Goal: Task Accomplishment & Management: Use online tool/utility

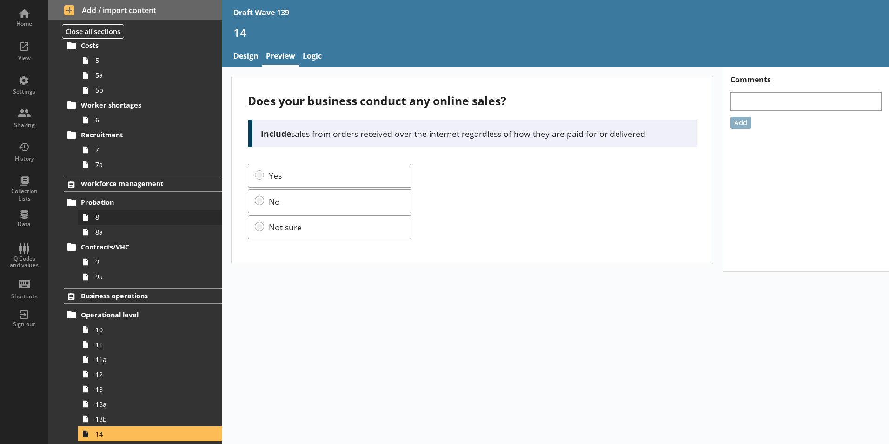
scroll to position [232, 0]
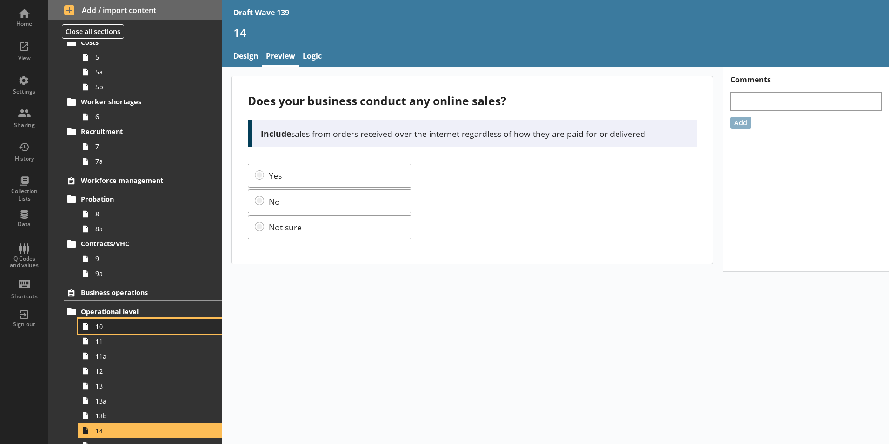
click at [97, 330] on span "10" at bounding box center [146, 326] width 103 height 9
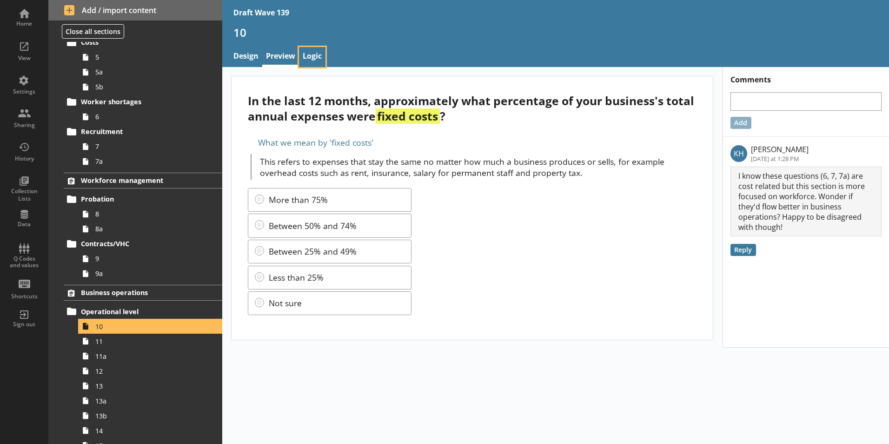
click at [312, 57] on link "Logic" at bounding box center [312, 57] width 27 height 20
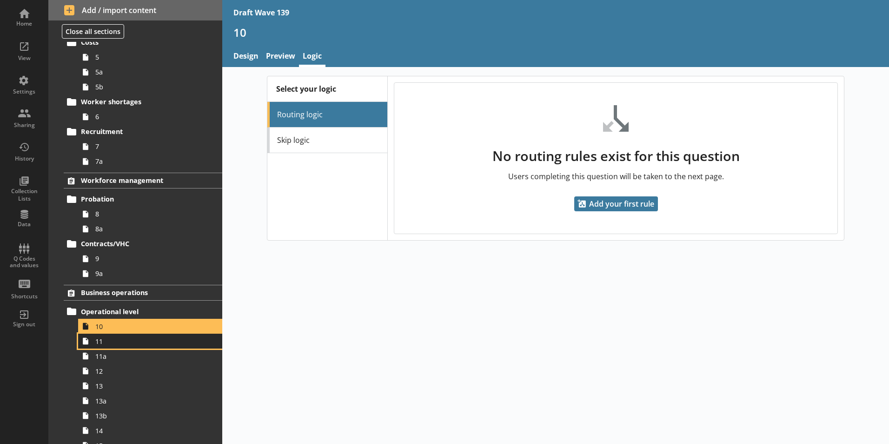
click at [95, 344] on span "11" at bounding box center [146, 341] width 103 height 9
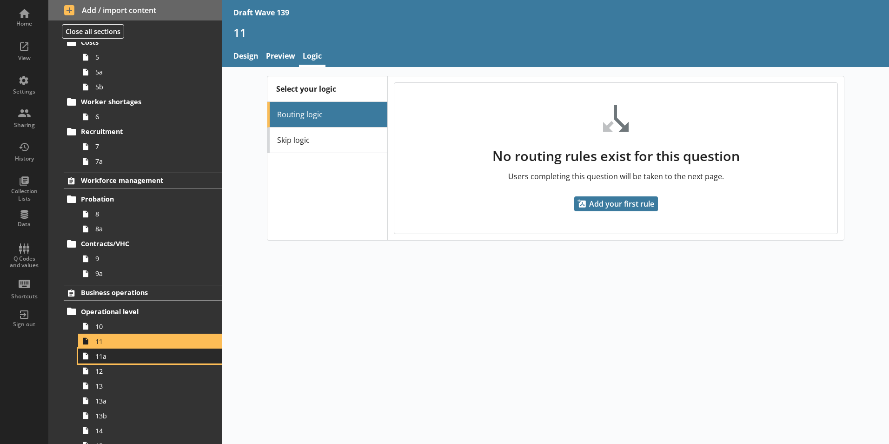
click at [103, 361] on link "11a" at bounding box center [150, 355] width 144 height 15
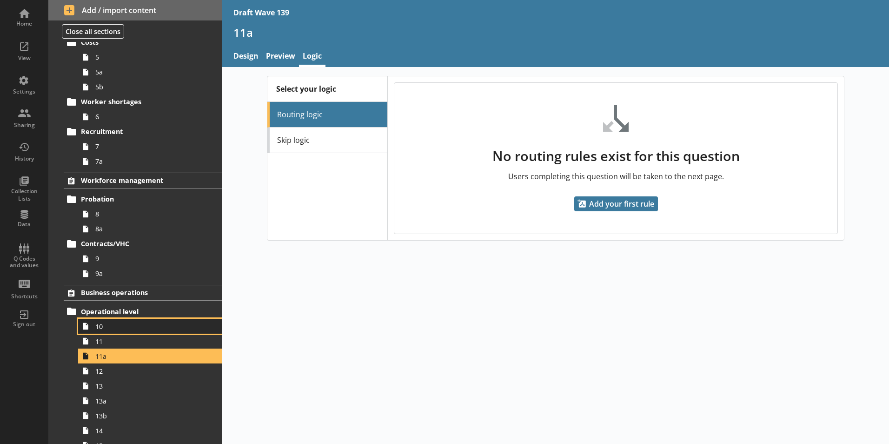
click at [98, 327] on span "10" at bounding box center [146, 326] width 103 height 9
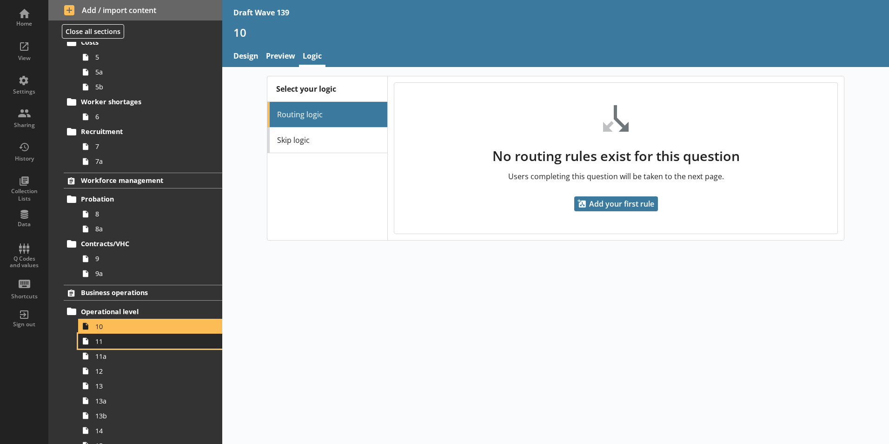
click at [100, 343] on span "11" at bounding box center [146, 341] width 103 height 9
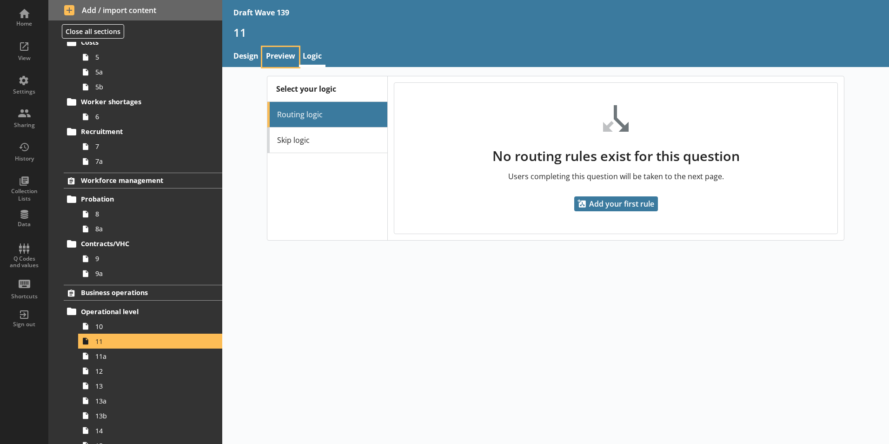
click at [276, 54] on link "Preview" at bounding box center [280, 57] width 37 height 20
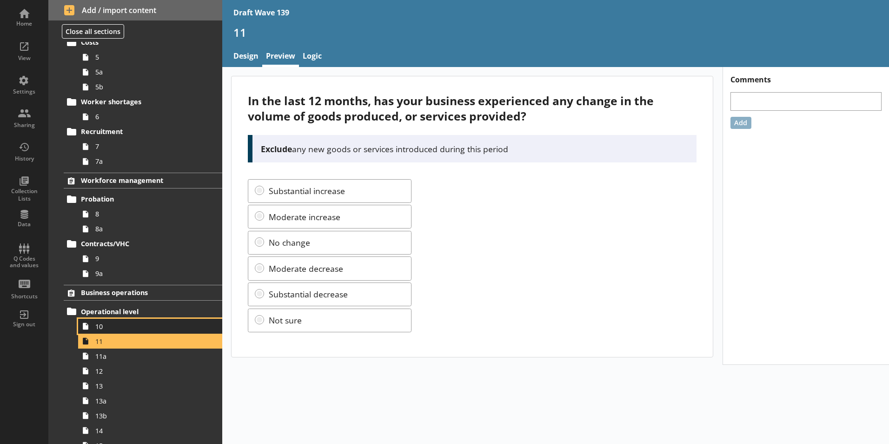
click at [102, 329] on span "10" at bounding box center [146, 326] width 103 height 9
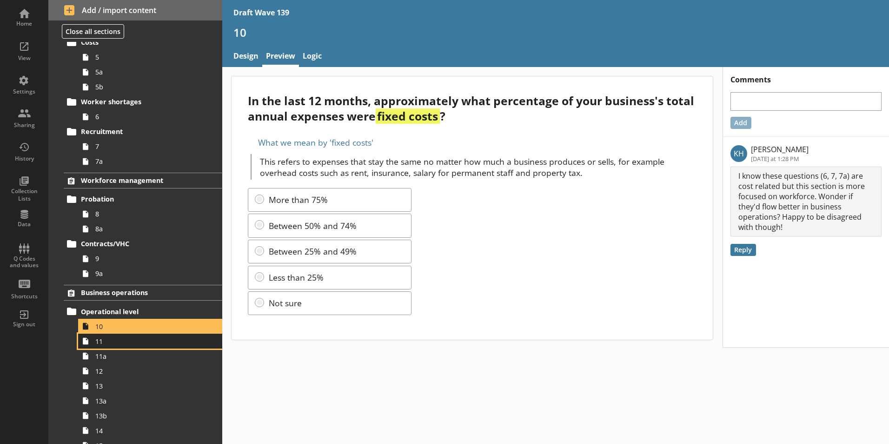
click at [101, 346] on link "11" at bounding box center [150, 340] width 144 height 15
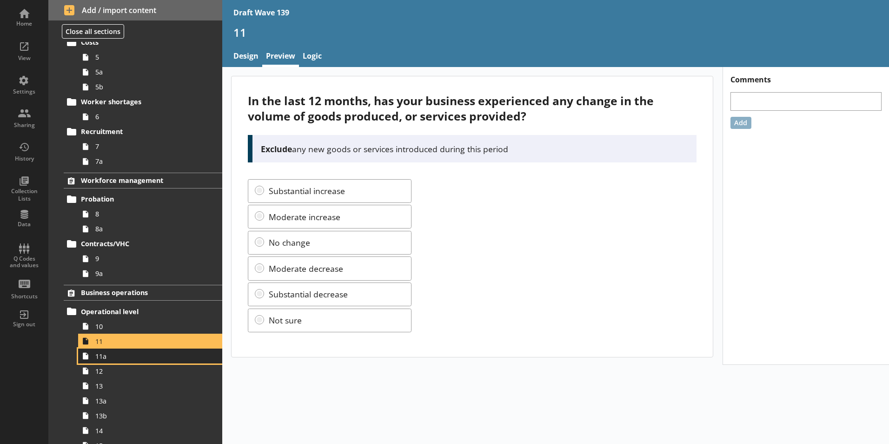
click at [103, 361] on link "11a" at bounding box center [150, 355] width 144 height 15
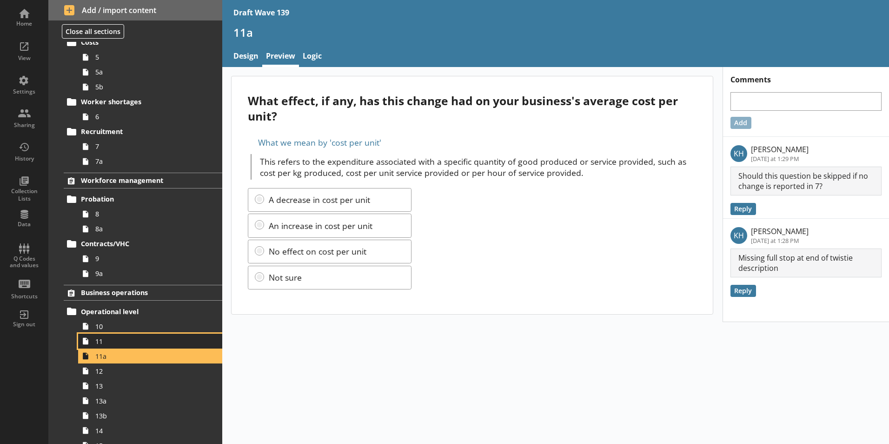
click at [110, 342] on span "11" at bounding box center [146, 341] width 103 height 9
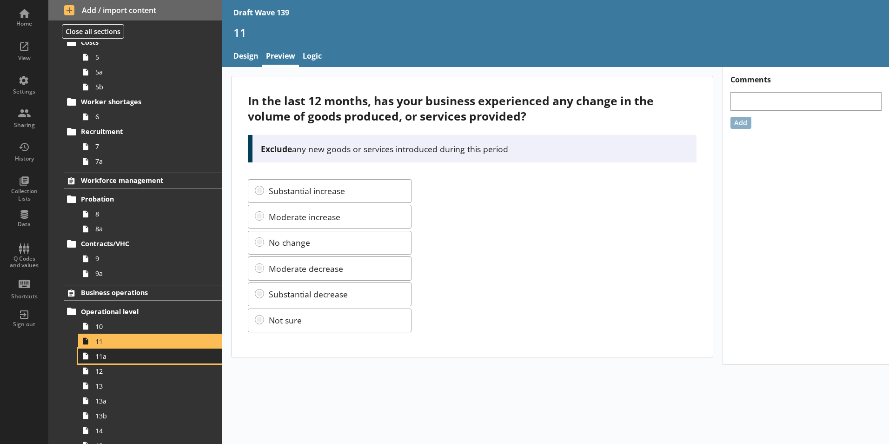
click at [104, 358] on span "11a" at bounding box center [146, 355] width 103 height 9
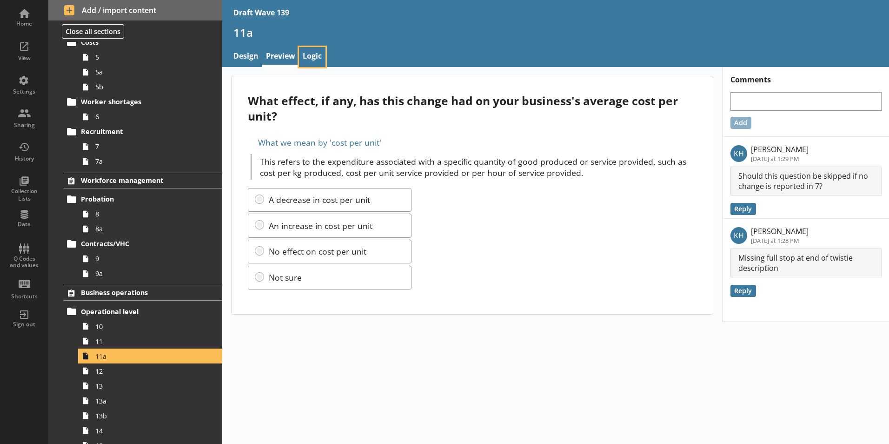
click at [309, 54] on link "Logic" at bounding box center [312, 57] width 27 height 20
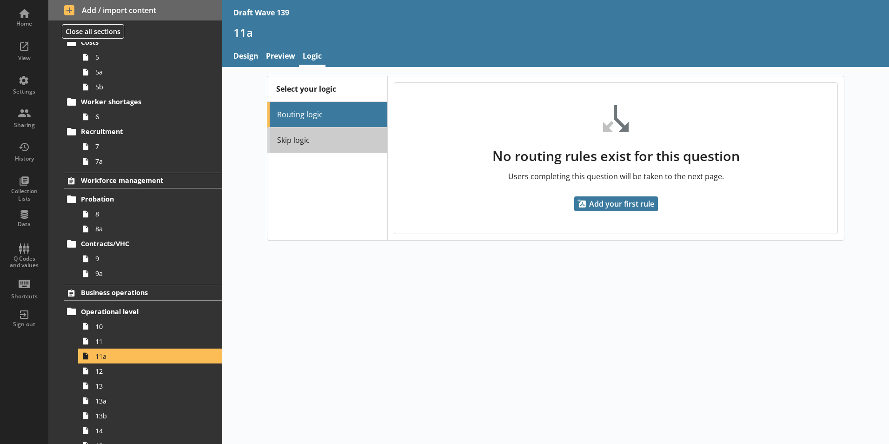
click at [293, 141] on link "Skip logic" at bounding box center [327, 140] width 120 height 26
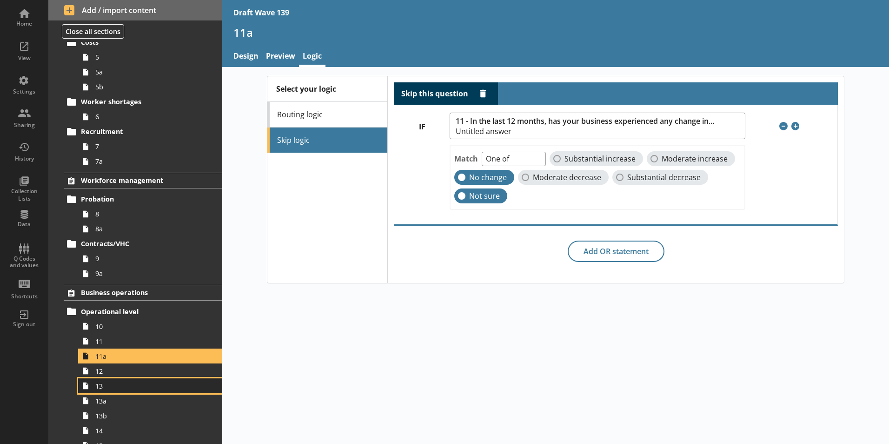
click at [106, 389] on span "13" at bounding box center [146, 385] width 103 height 9
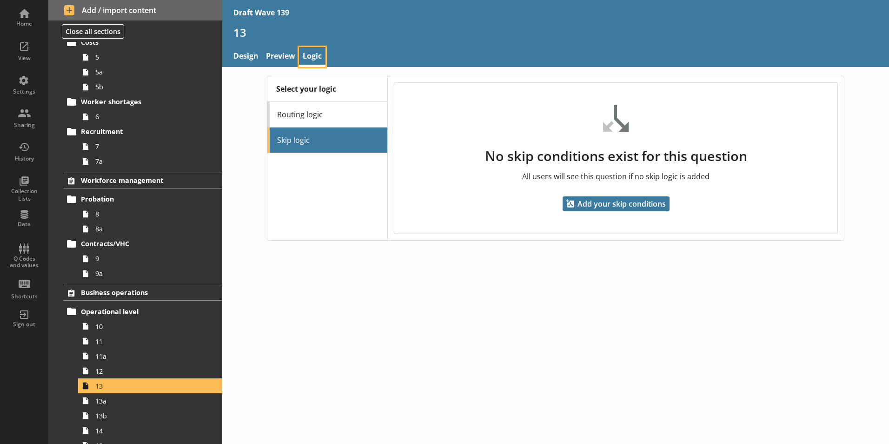
click at [311, 59] on link "Logic" at bounding box center [312, 57] width 27 height 20
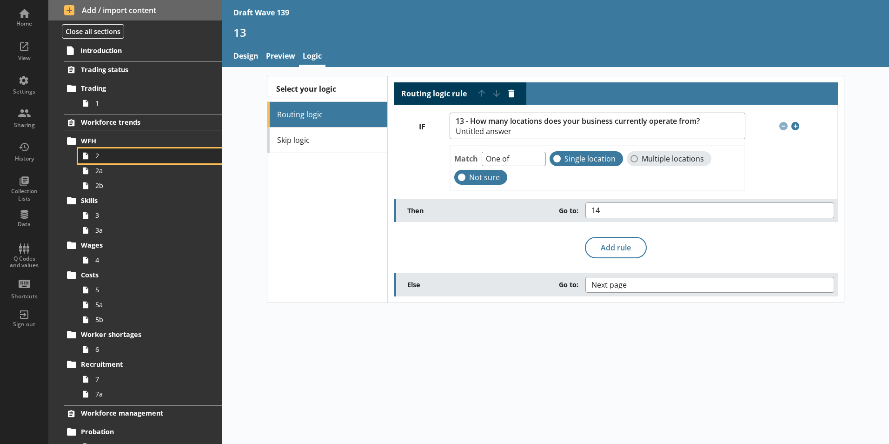
click at [105, 159] on span "2" at bounding box center [146, 155] width 103 height 9
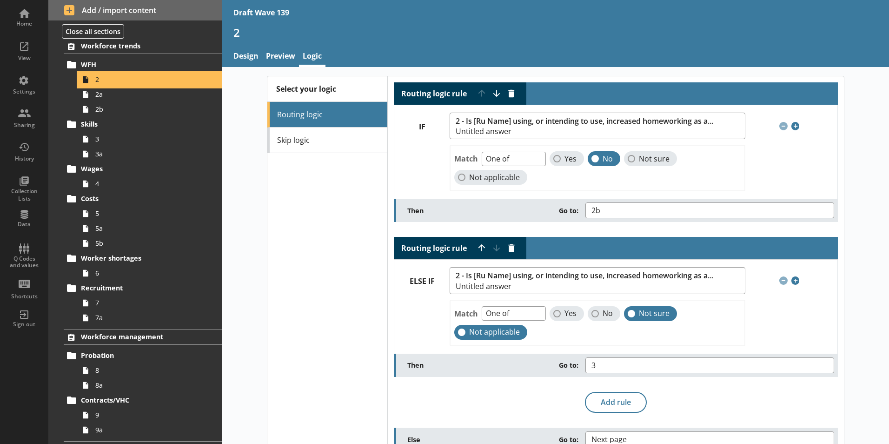
scroll to position [93, 0]
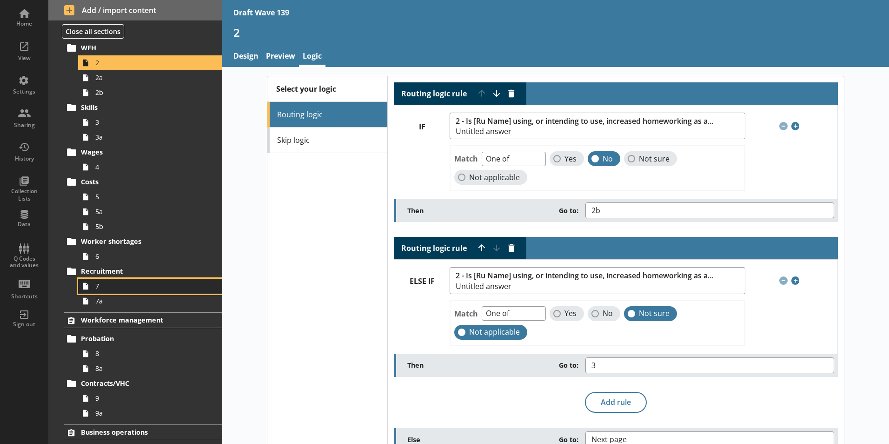
click at [111, 288] on span "7" at bounding box center [146, 285] width 103 height 9
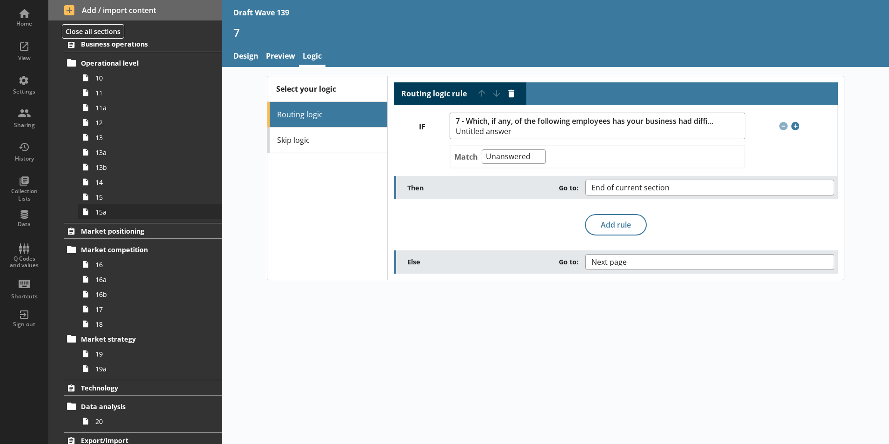
scroll to position [318, 0]
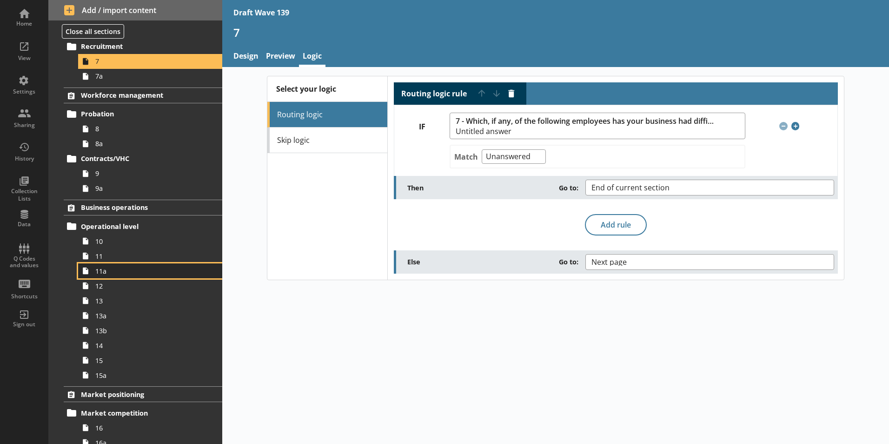
click at [102, 274] on span "11a" at bounding box center [146, 270] width 103 height 9
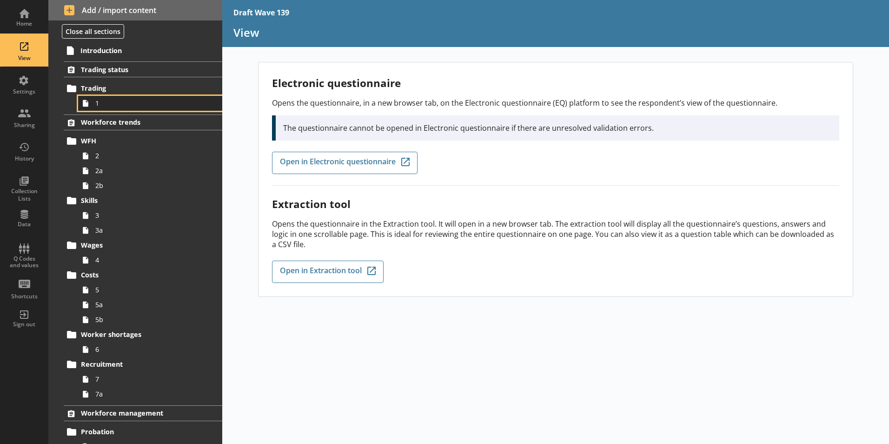
click at [100, 102] on span "1" at bounding box center [146, 103] width 103 height 9
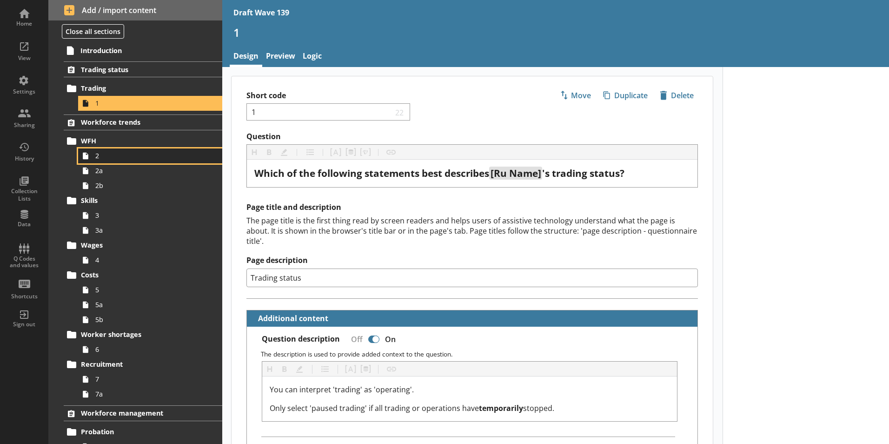
click at [96, 161] on link "2" at bounding box center [150, 155] width 144 height 15
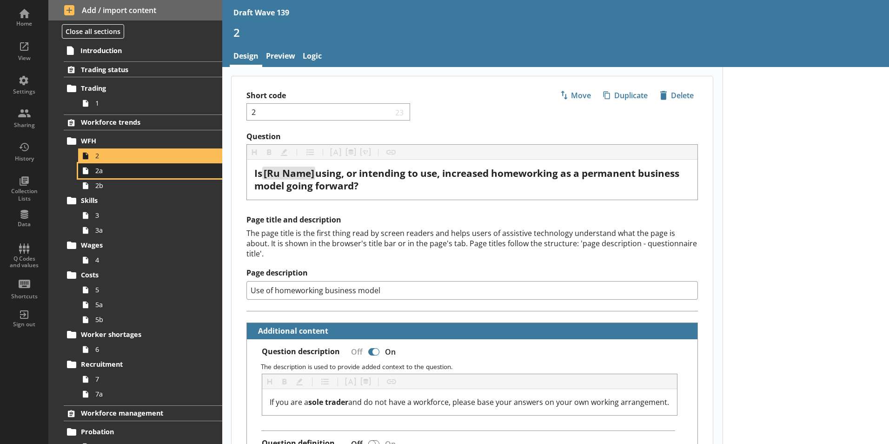
click at [104, 173] on span "2a" at bounding box center [146, 170] width 103 height 9
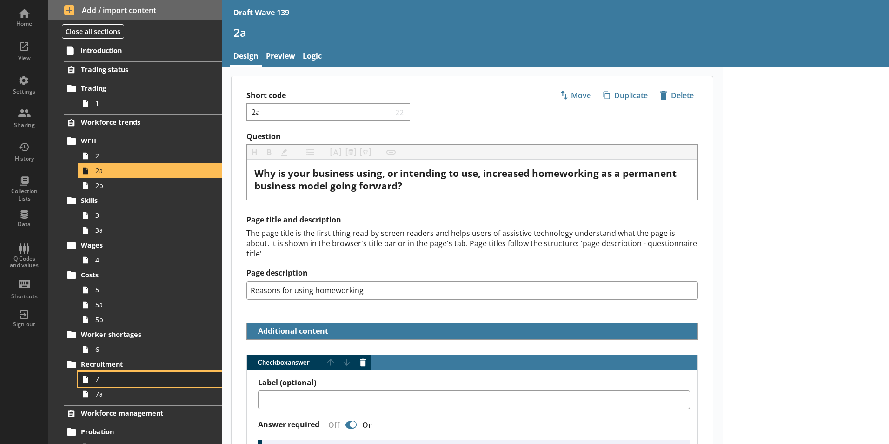
click at [106, 381] on span "7" at bounding box center [146, 378] width 103 height 9
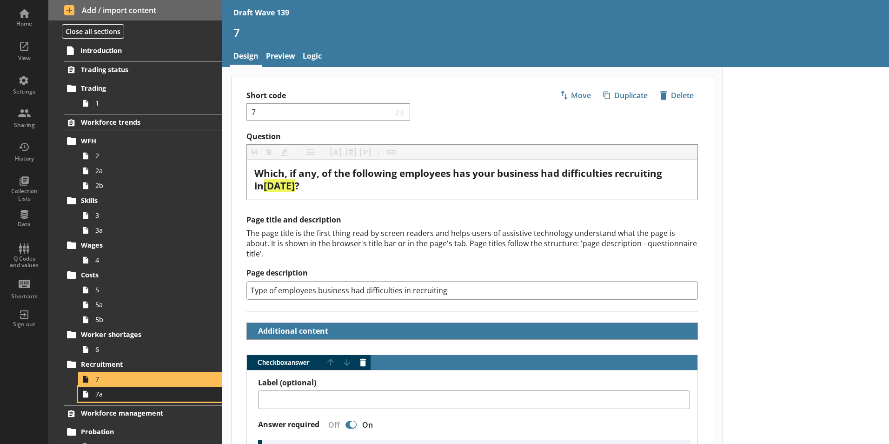
click at [101, 399] on link "7a" at bounding box center [150, 393] width 144 height 15
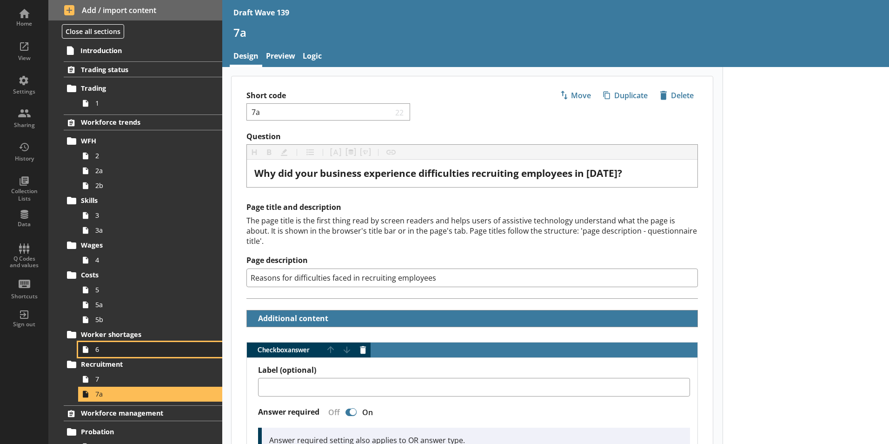
click at [102, 350] on span "6" at bounding box center [146, 349] width 103 height 9
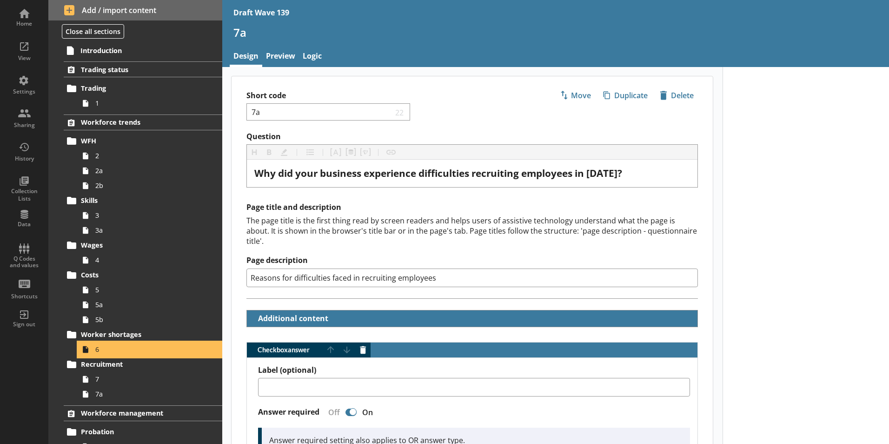
click at [97, 351] on span "6" at bounding box center [146, 349] width 103 height 9
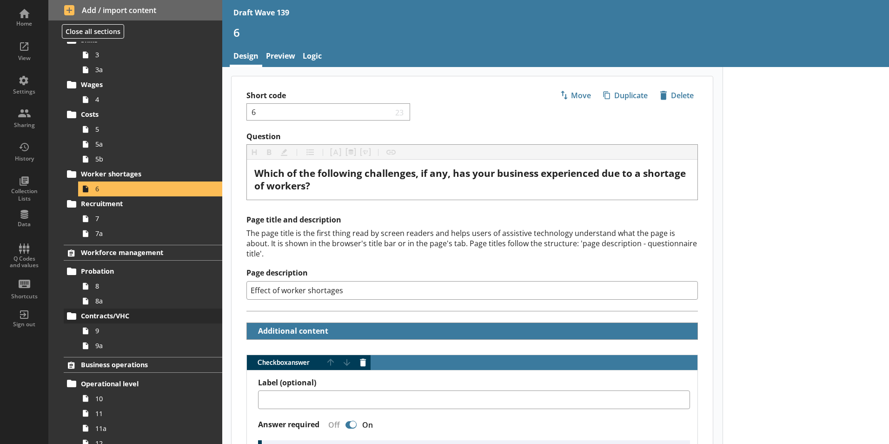
scroll to position [186, 0]
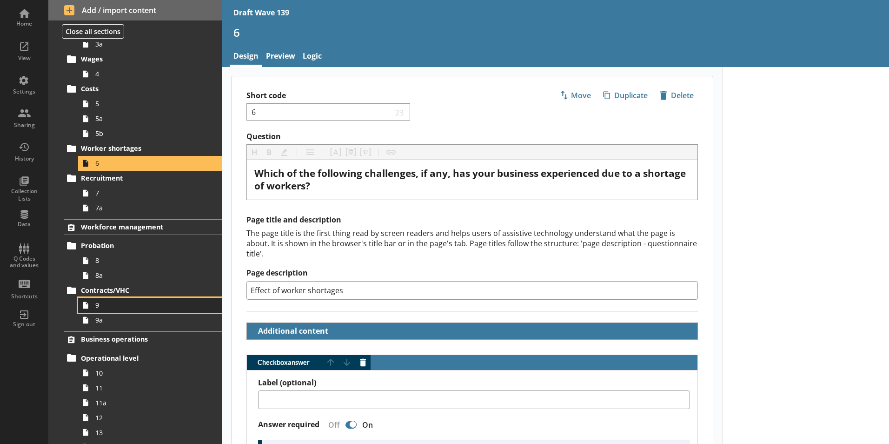
click at [103, 306] on span "9" at bounding box center [146, 304] width 103 height 9
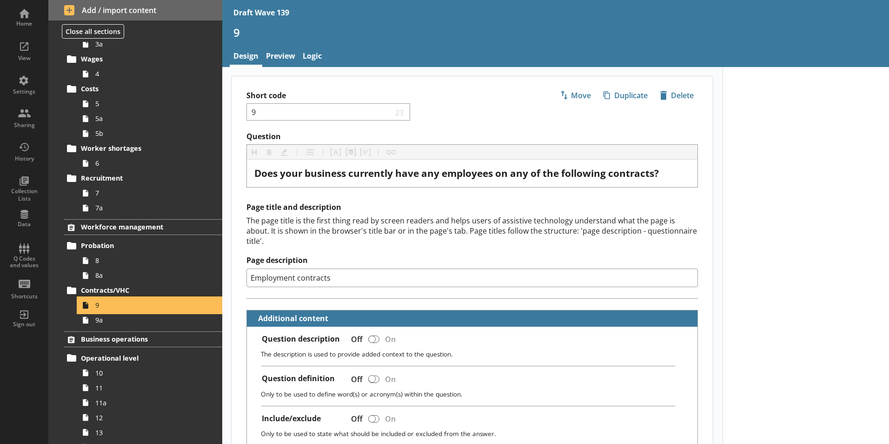
click at [103, 306] on span "9" at bounding box center [146, 304] width 103 height 9
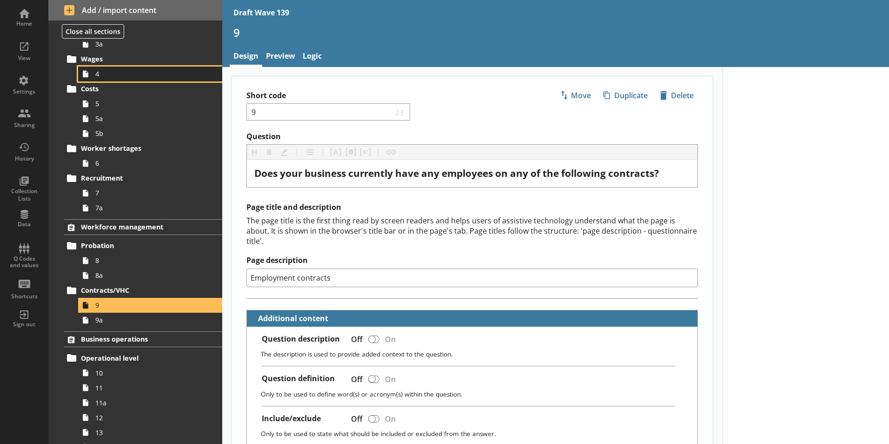
click at [105, 73] on span "4" at bounding box center [146, 73] width 103 height 9
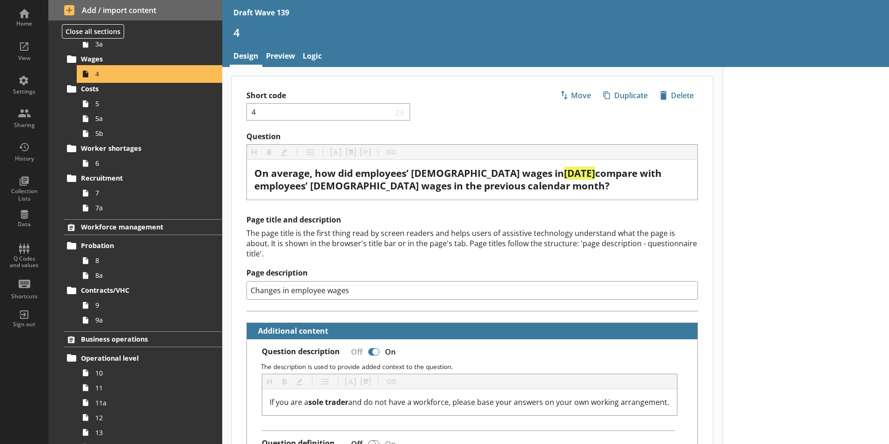
click at [104, 77] on span "4" at bounding box center [146, 73] width 103 height 9
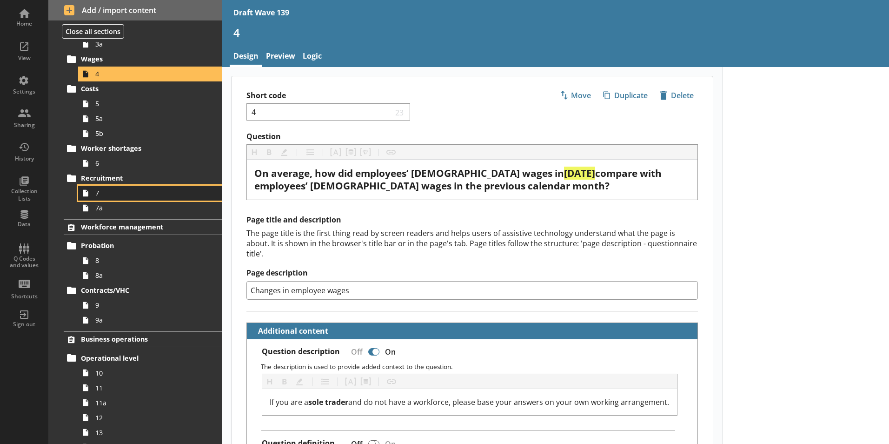
click at [95, 199] on link "7" at bounding box center [150, 193] width 144 height 15
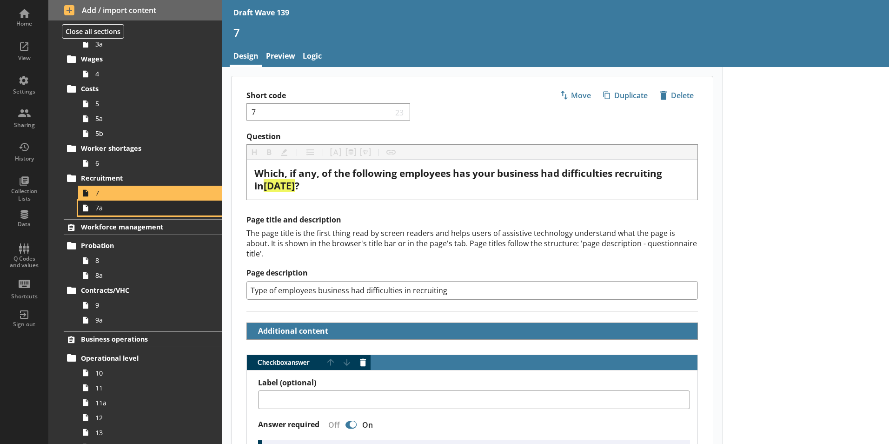
click at [100, 209] on span "7a" at bounding box center [146, 207] width 103 height 9
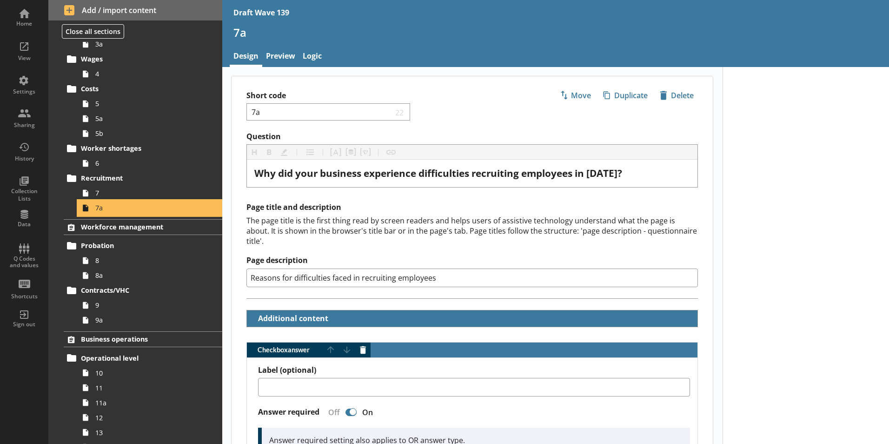
type textarea "x"
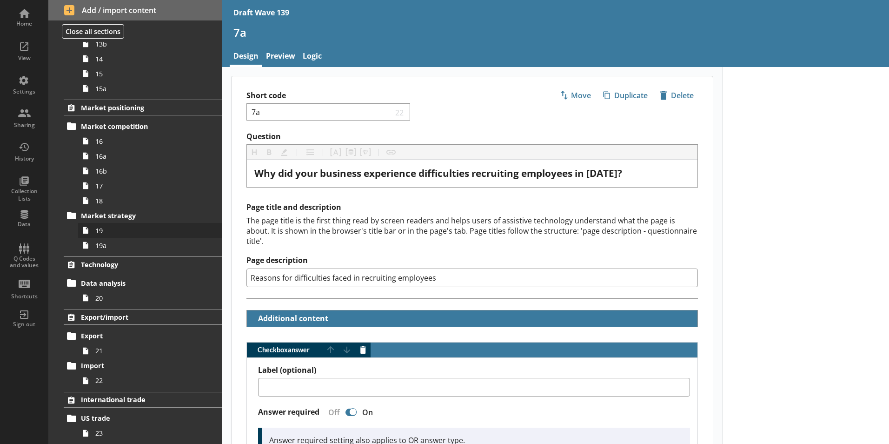
scroll to position [604, 0]
